Goal: Book appointment/travel/reservation

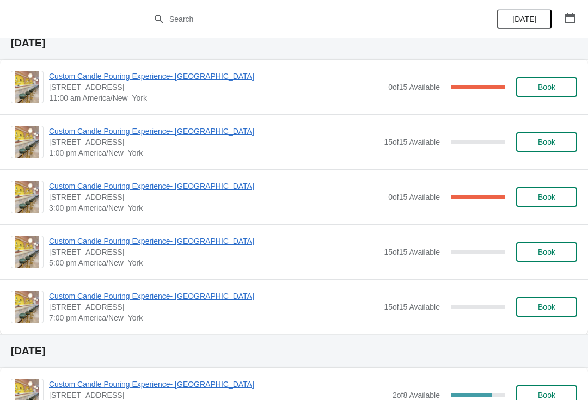
scroll to position [39, 0]
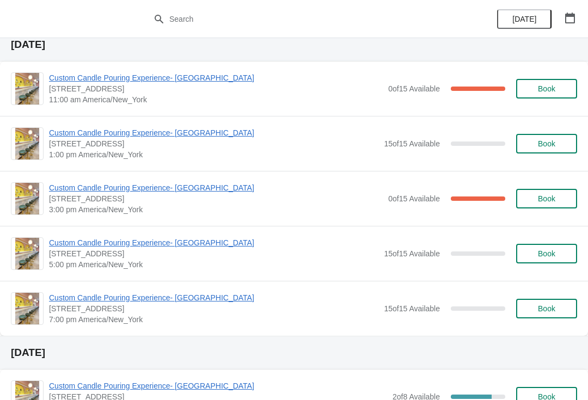
click at [164, 192] on span "Custom Candle Pouring Experience- [GEOGRAPHIC_DATA]" at bounding box center [216, 187] width 334 height 11
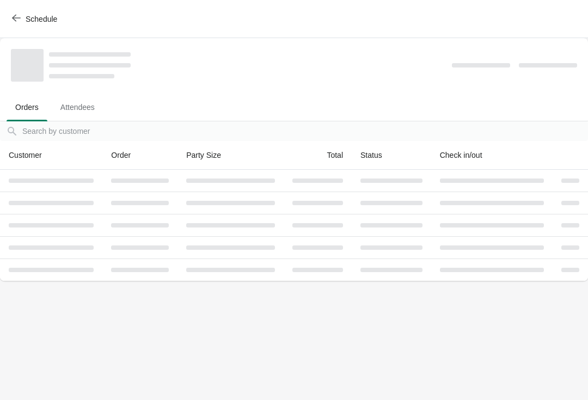
scroll to position [0, 0]
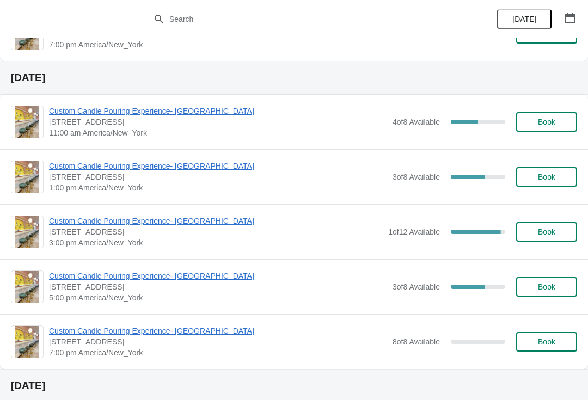
scroll to position [627, 0]
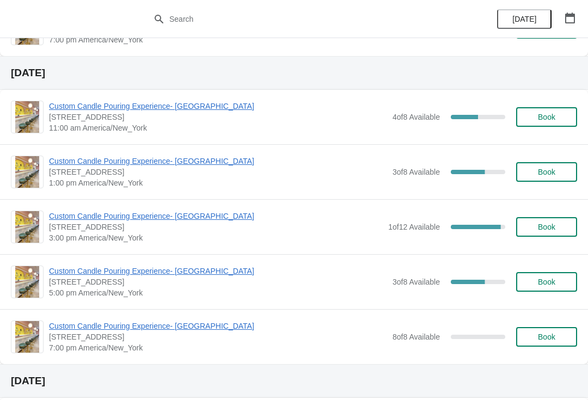
click at [531, 336] on span "Book" at bounding box center [546, 337] width 41 height 9
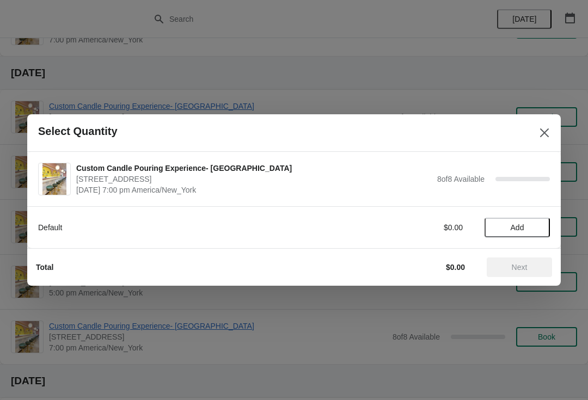
click at [491, 220] on button "Add" at bounding box center [517, 228] width 65 height 20
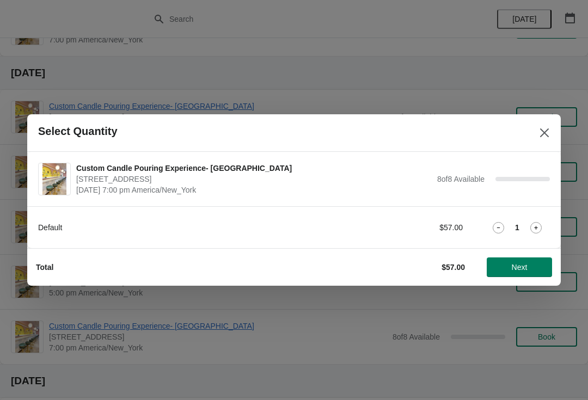
click at [531, 228] on icon at bounding box center [535, 227] width 11 height 11
click at [537, 228] on icon at bounding box center [535, 227] width 11 height 11
click at [539, 231] on icon at bounding box center [535, 227] width 11 height 11
click at [534, 227] on icon at bounding box center [535, 227] width 11 height 11
click at [537, 232] on icon at bounding box center [535, 227] width 11 height 11
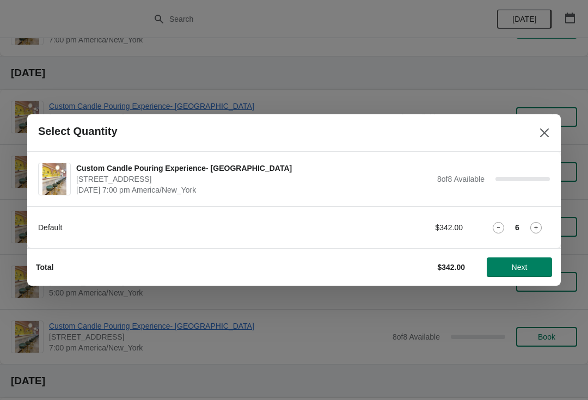
click at [543, 135] on icon "Close" at bounding box center [544, 132] width 11 height 11
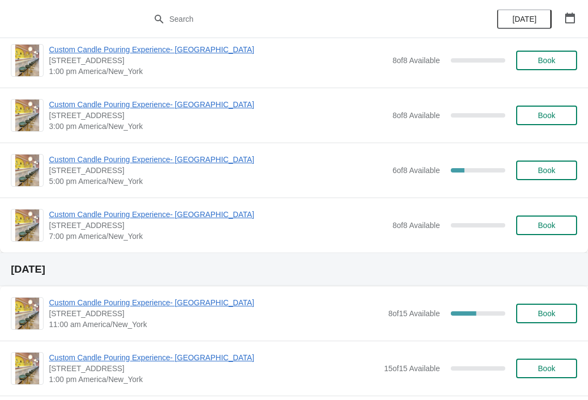
scroll to position [1061, 0]
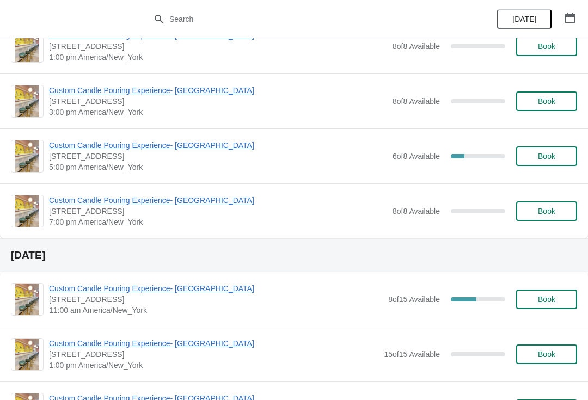
click at [548, 215] on span "Book" at bounding box center [546, 211] width 17 height 9
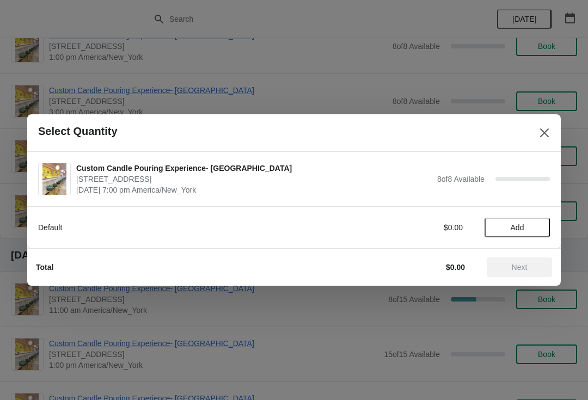
click at [543, 127] on icon "Close" at bounding box center [544, 132] width 11 height 11
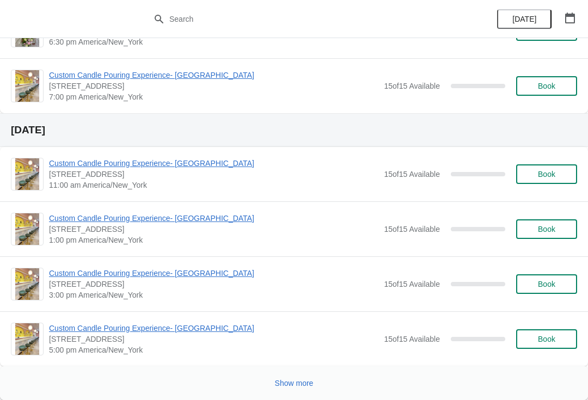
scroll to position [1902, 0]
click at [279, 381] on span "Show more" at bounding box center [294, 383] width 39 height 9
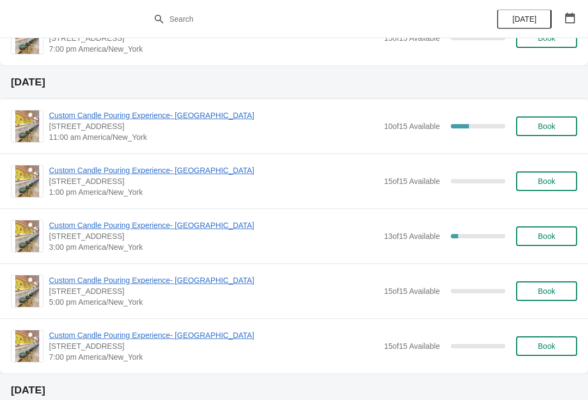
scroll to position [2512, 0]
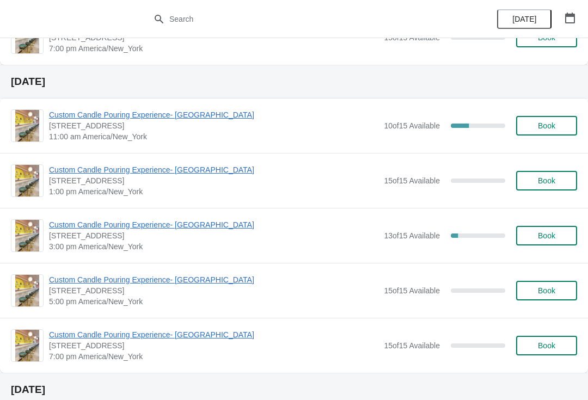
click at [545, 347] on span "Book" at bounding box center [546, 345] width 17 height 9
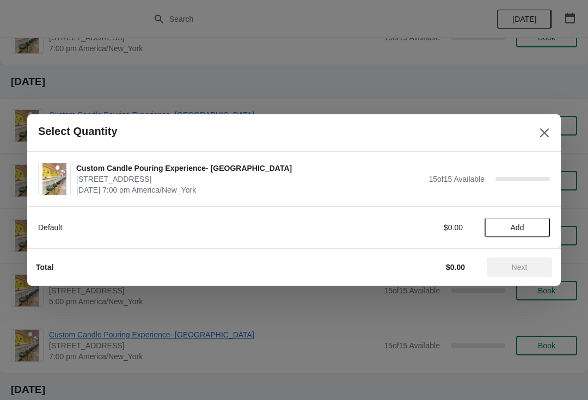
click at [514, 225] on span "Add" at bounding box center [518, 227] width 14 height 9
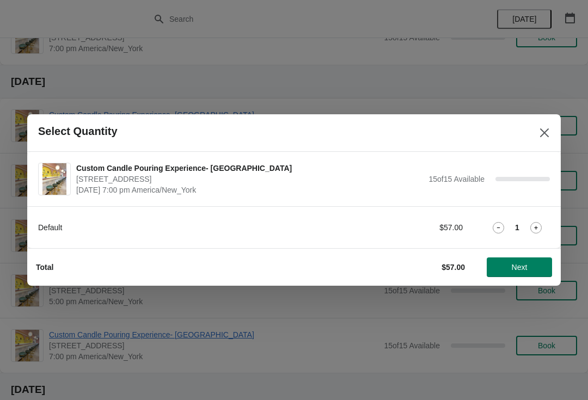
click at [518, 230] on strong "1" at bounding box center [517, 227] width 4 height 11
click at [535, 228] on icon at bounding box center [535, 227] width 11 height 11
click at [537, 232] on icon at bounding box center [535, 227] width 11 height 11
click at [537, 230] on icon at bounding box center [535, 227] width 11 height 11
click at [538, 225] on icon at bounding box center [535, 227] width 11 height 11
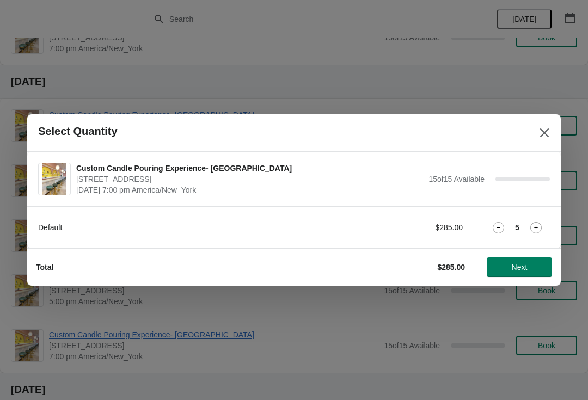
click at [535, 228] on icon at bounding box center [535, 227] width 11 height 11
click at [506, 261] on button "Next" at bounding box center [519, 268] width 65 height 20
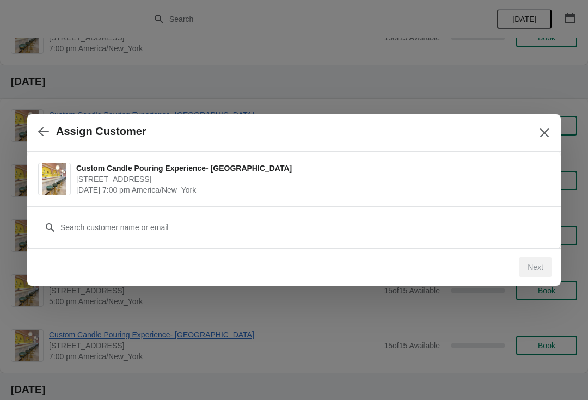
click at [46, 133] on icon "button" at bounding box center [43, 131] width 11 height 11
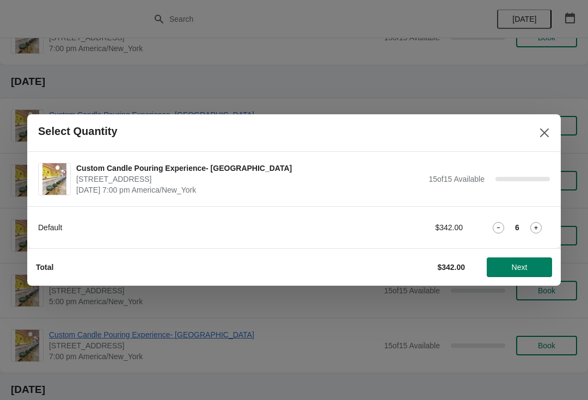
click at [542, 119] on div "Select Quantity" at bounding box center [294, 133] width 534 height 38
click at [537, 134] on button "Close" at bounding box center [545, 133] width 20 height 20
